Goal: Information Seeking & Learning: Learn about a topic

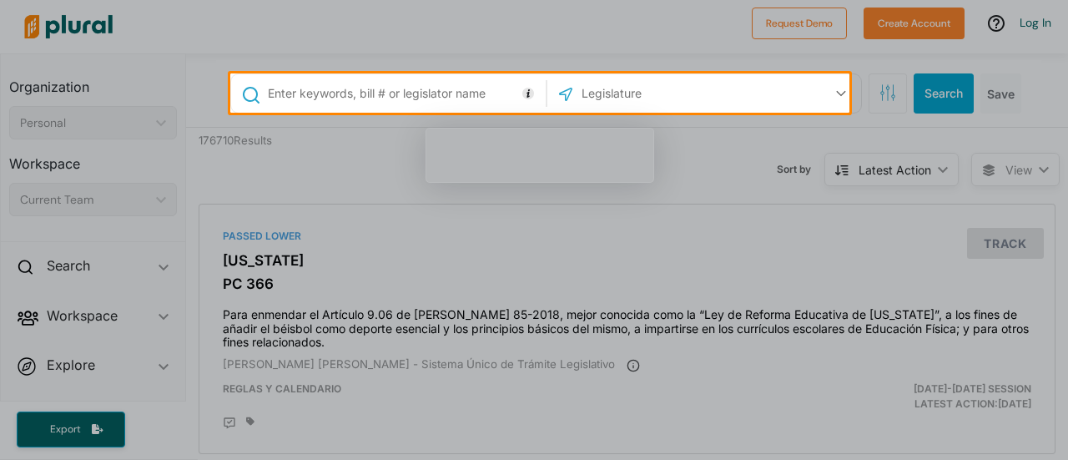
click at [402, 103] on input "text" at bounding box center [403, 94] width 274 height 32
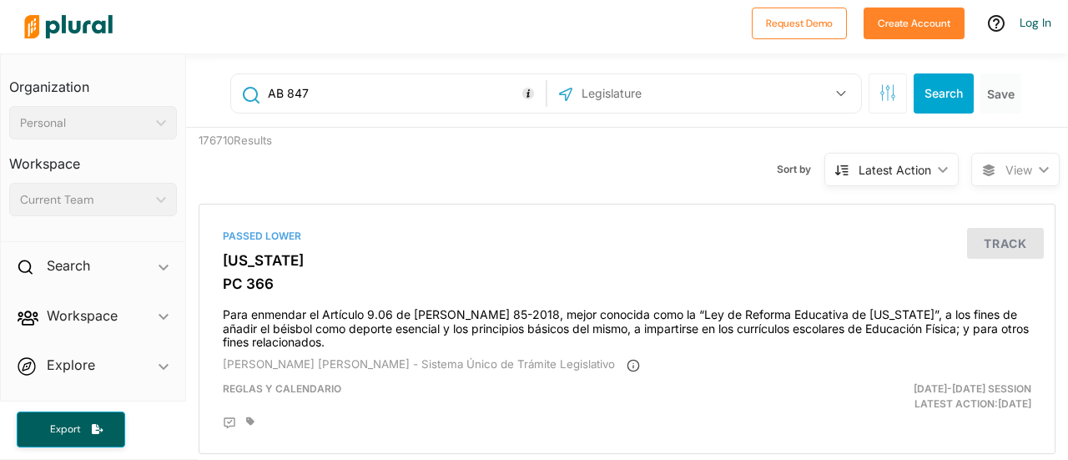
type input "AB 847"
click at [920, 101] on button "Search" at bounding box center [944, 93] width 60 height 40
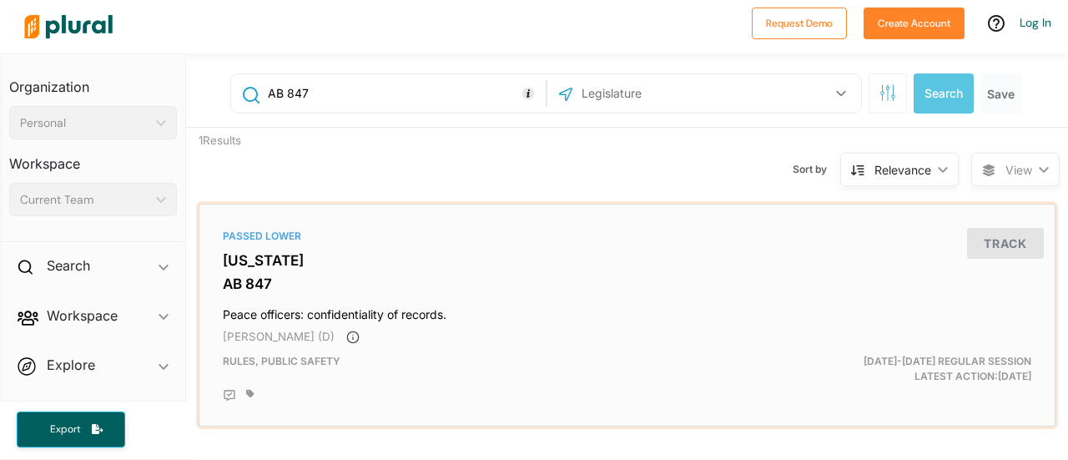
click at [581, 289] on h3 "AB 847" at bounding box center [627, 283] width 808 height 17
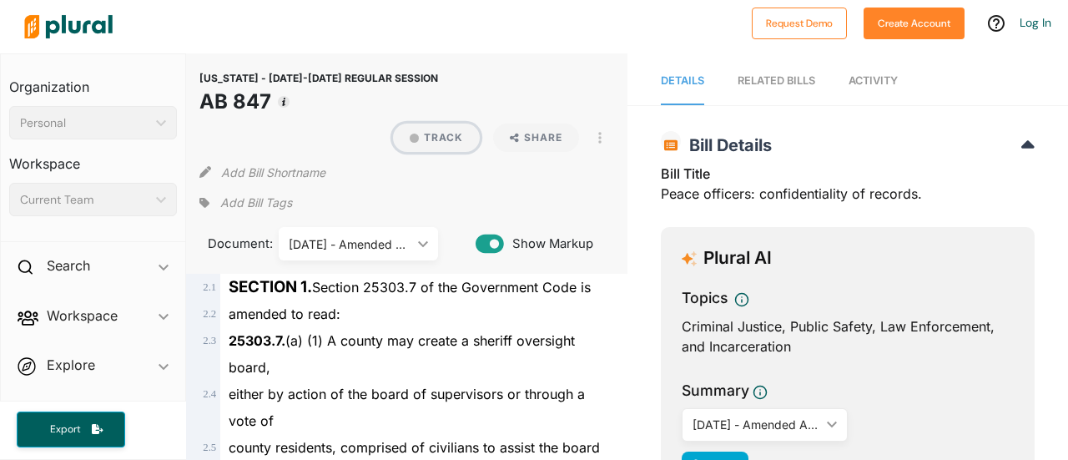
click at [449, 136] on button "Track" at bounding box center [436, 137] width 87 height 28
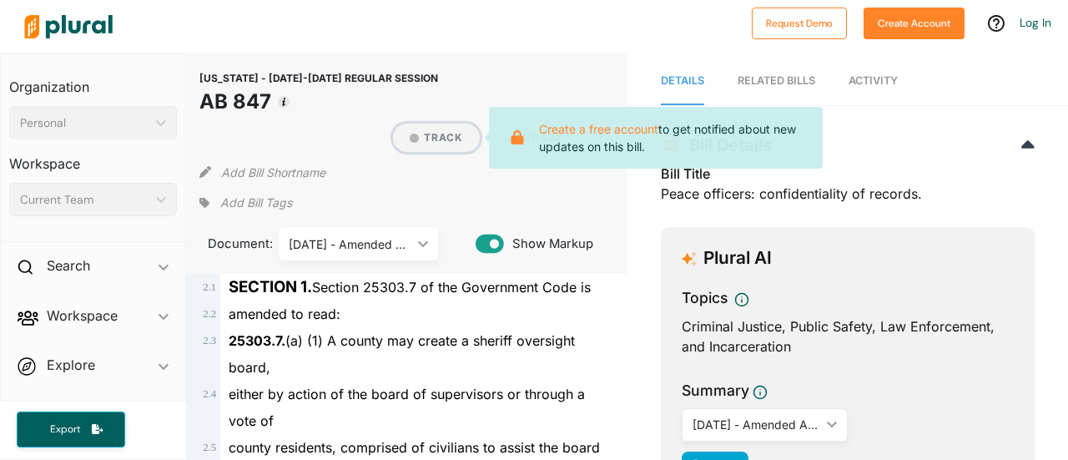
scroll to position [8, 0]
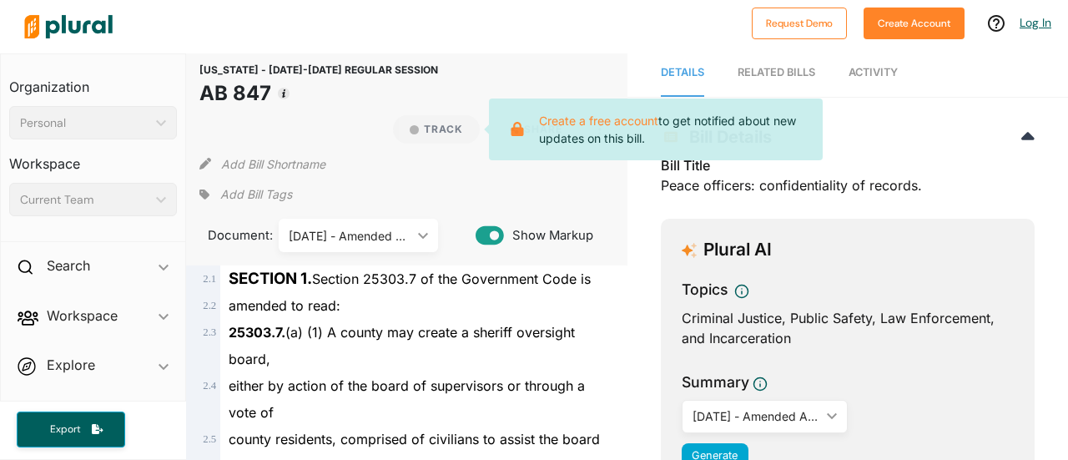
click at [1036, 16] on link "Log In" at bounding box center [1035, 22] width 32 height 15
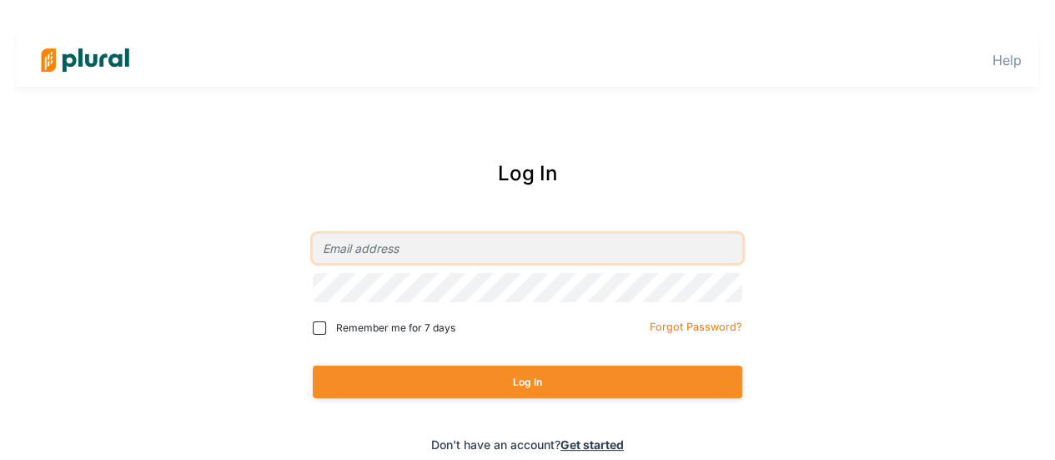
click at [462, 238] on input "email" at bounding box center [528, 248] width 430 height 29
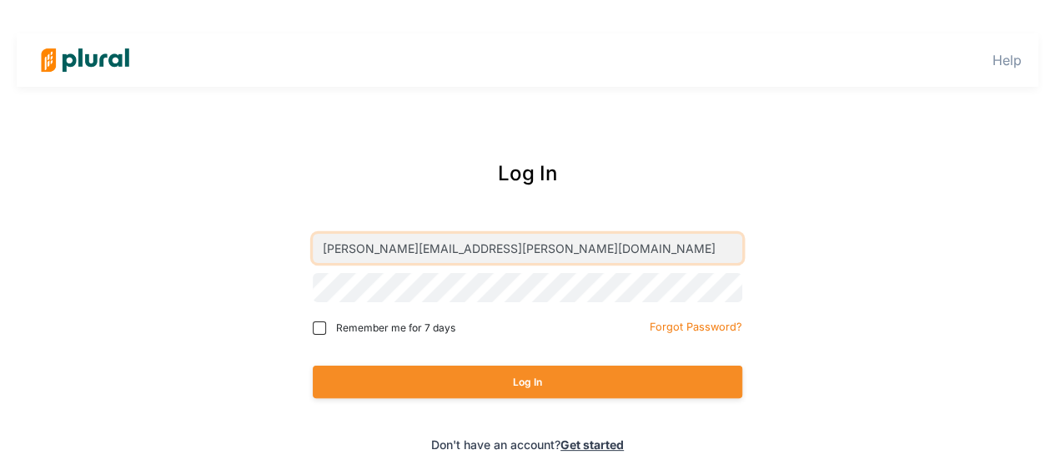
type input "[PERSON_NAME][EMAIL_ADDRESS][PERSON_NAME][DOMAIN_NAME]"
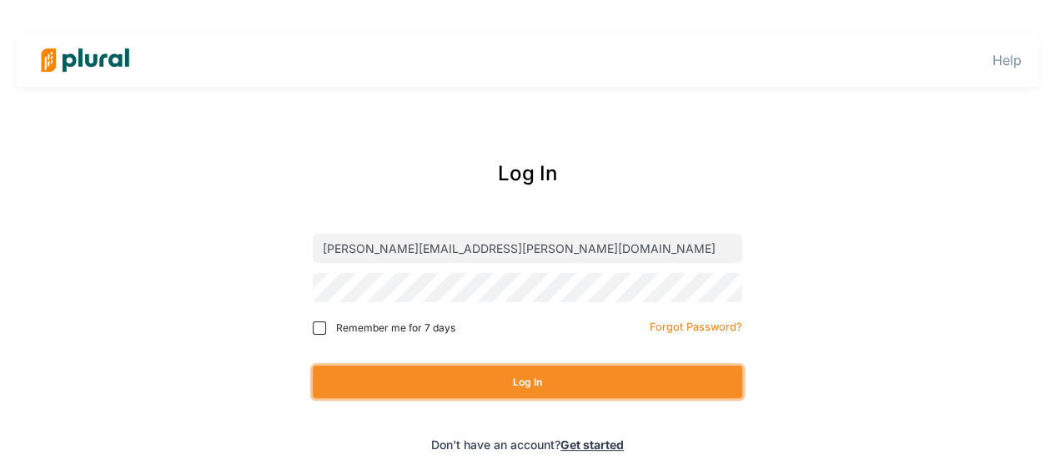
click at [524, 381] on button "Log In" at bounding box center [528, 381] width 430 height 33
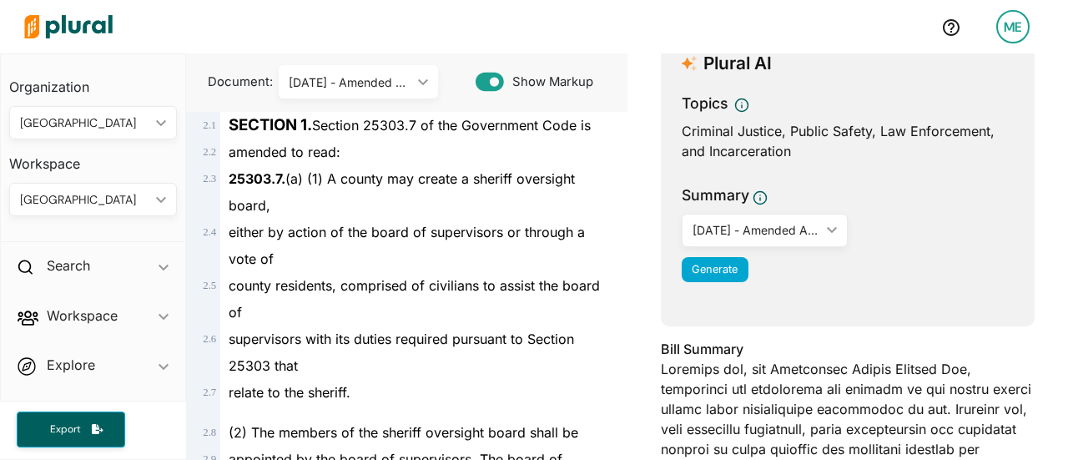
scroll to position [199, 0]
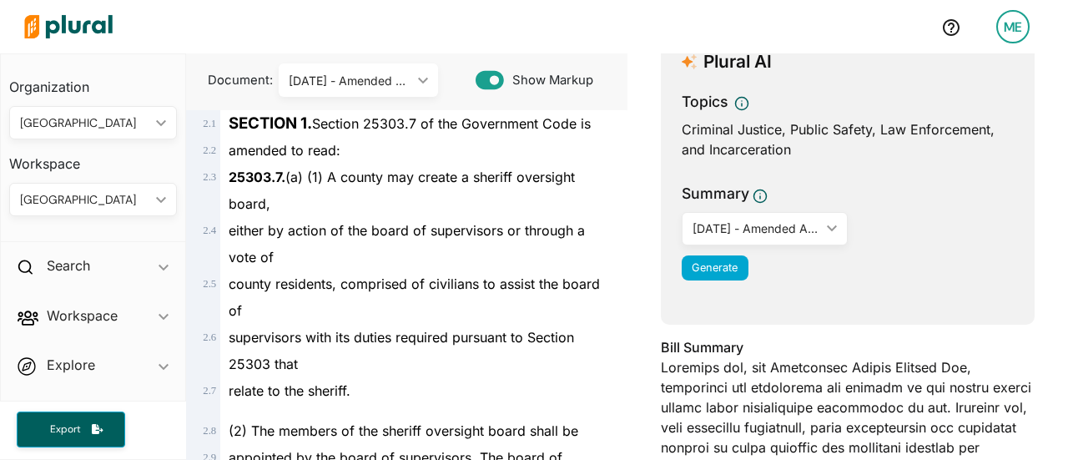
click at [693, 174] on div "Topics Criminal Justice, Public Safety, Law Enforcement, and Incarceration Summ…" at bounding box center [848, 190] width 332 height 199
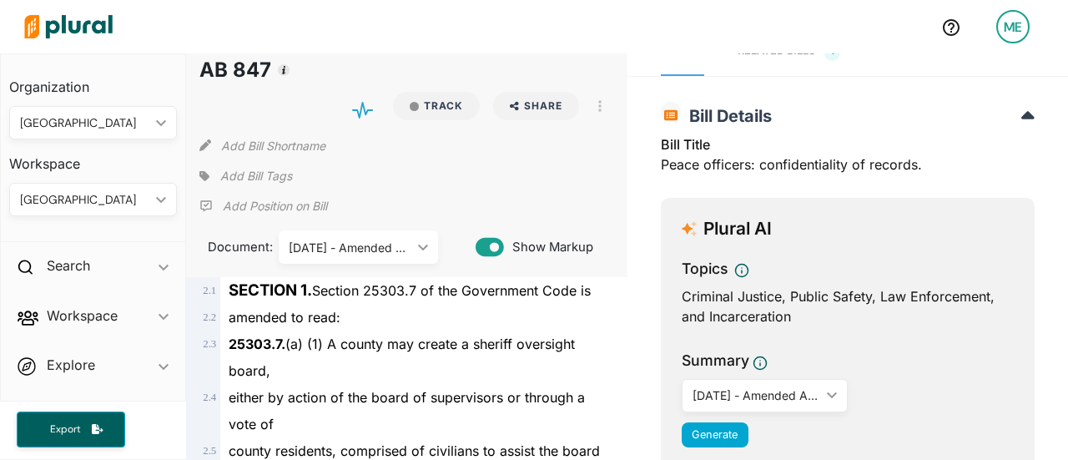
scroll to position [0, 0]
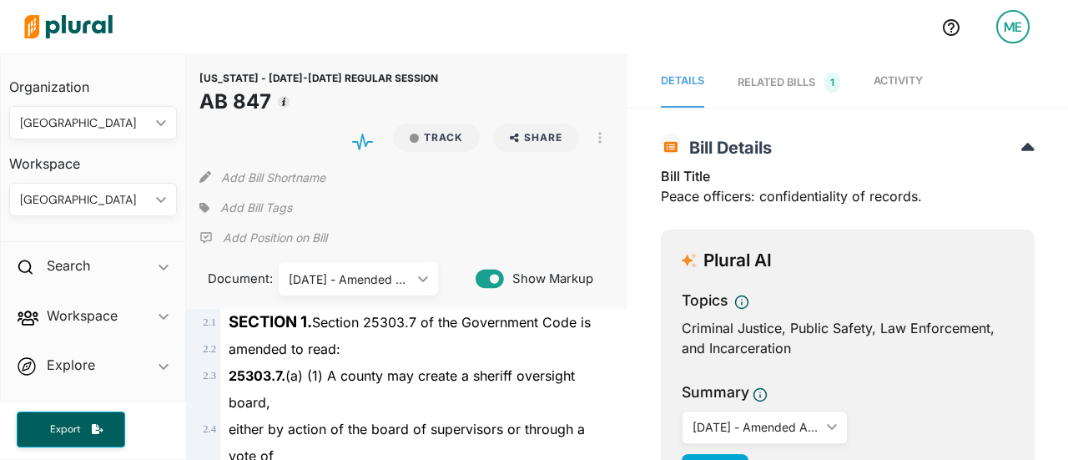
click at [776, 86] on div "RELATED BILLS 1" at bounding box center [788, 83] width 103 height 20
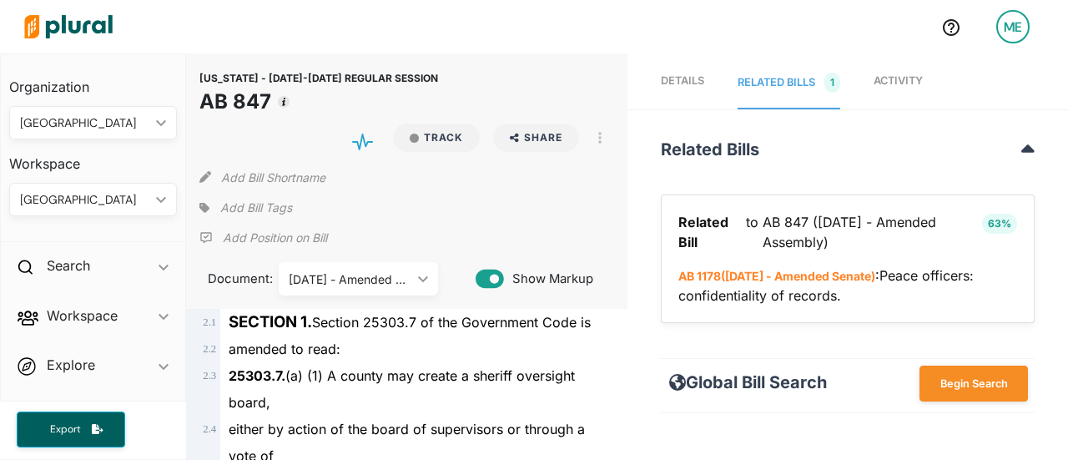
click at [900, 73] on link "Activity" at bounding box center [897, 84] width 49 height 52
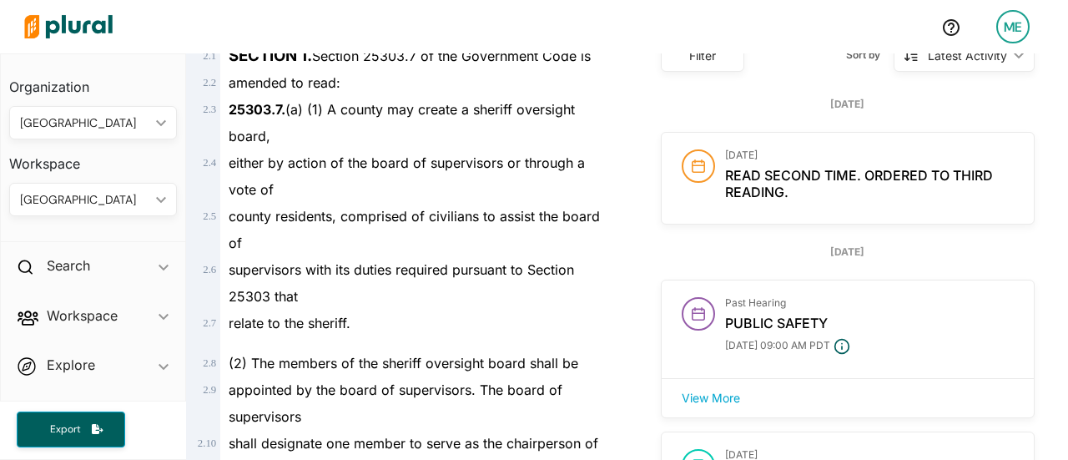
scroll to position [333, 0]
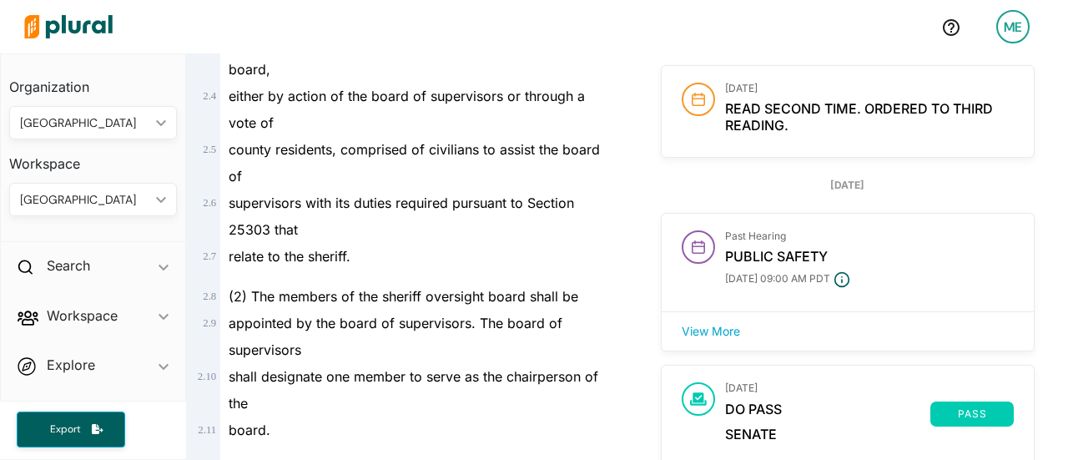
click at [685, 325] on button "View More" at bounding box center [711, 331] width 92 height 25
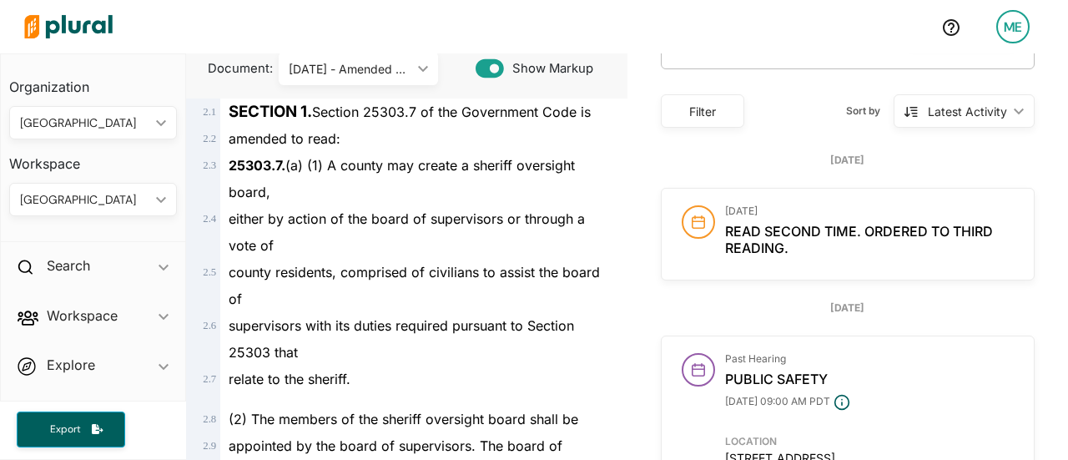
scroll to position [0, 0]
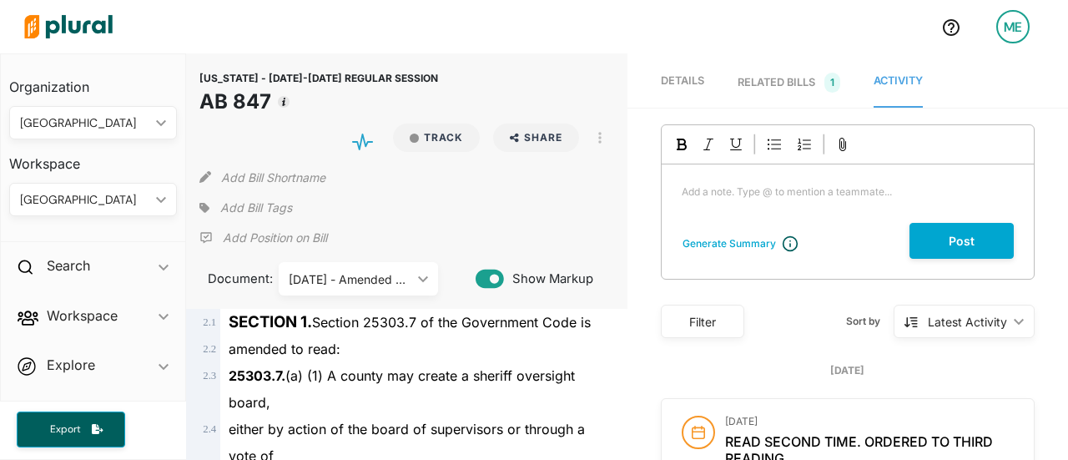
click at [682, 84] on span "Details" at bounding box center [682, 80] width 43 height 13
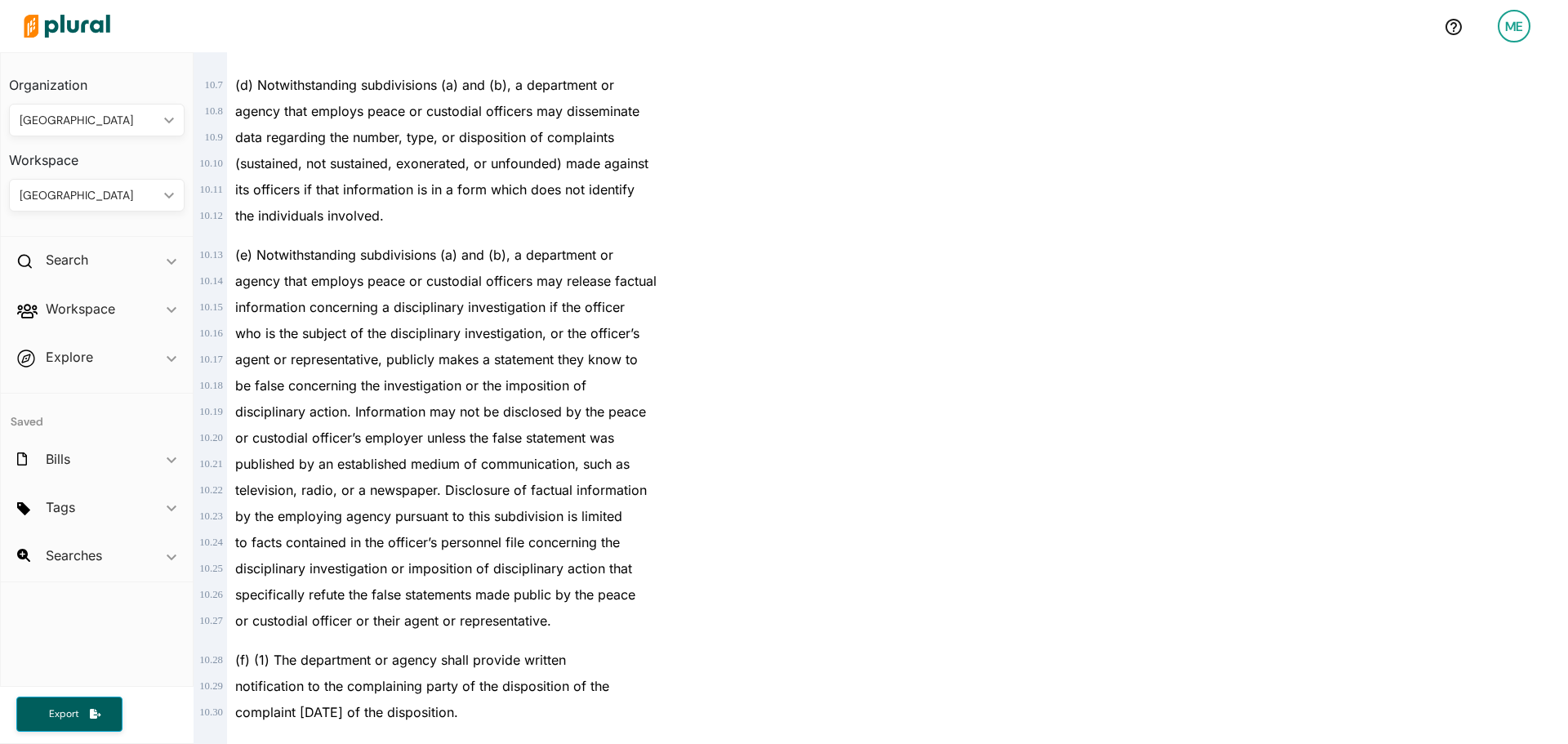
scroll to position [8986, 0]
